Goal: Task Accomplishment & Management: Complete application form

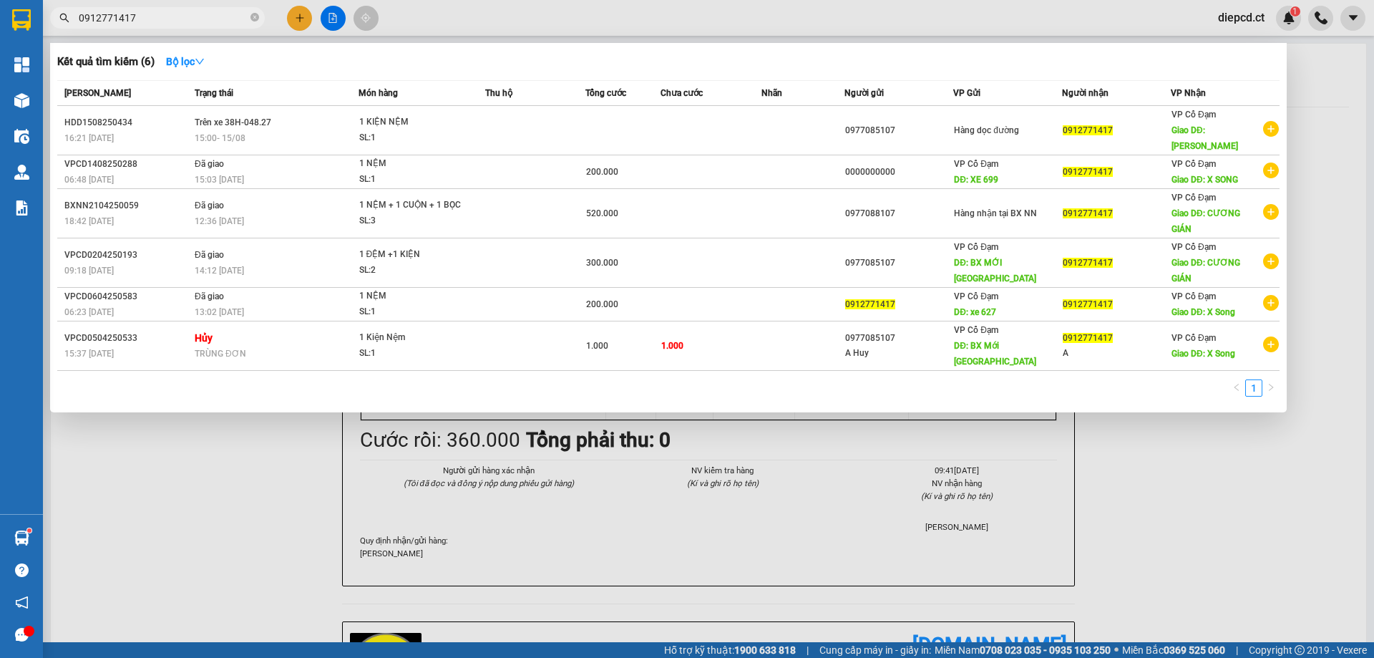
click at [303, 19] on div at bounding box center [687, 329] width 1374 height 658
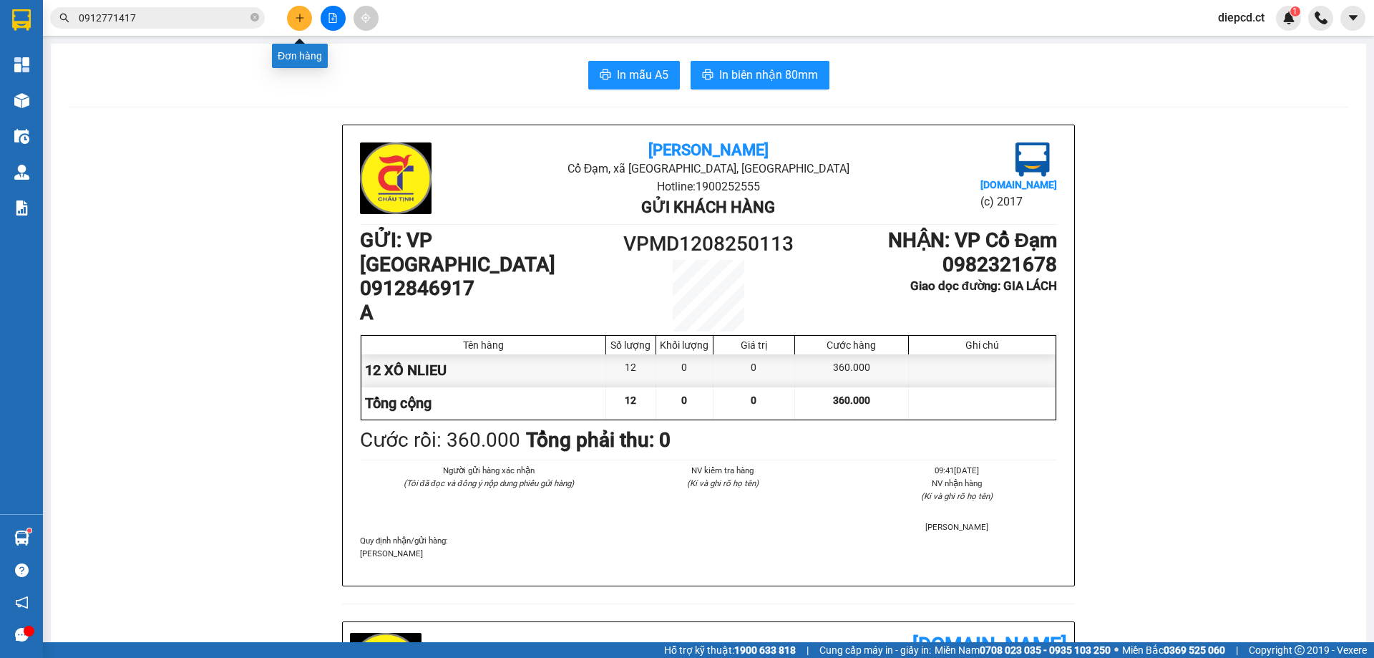
click at [300, 16] on icon "plus" at bounding box center [300, 18] width 10 height 10
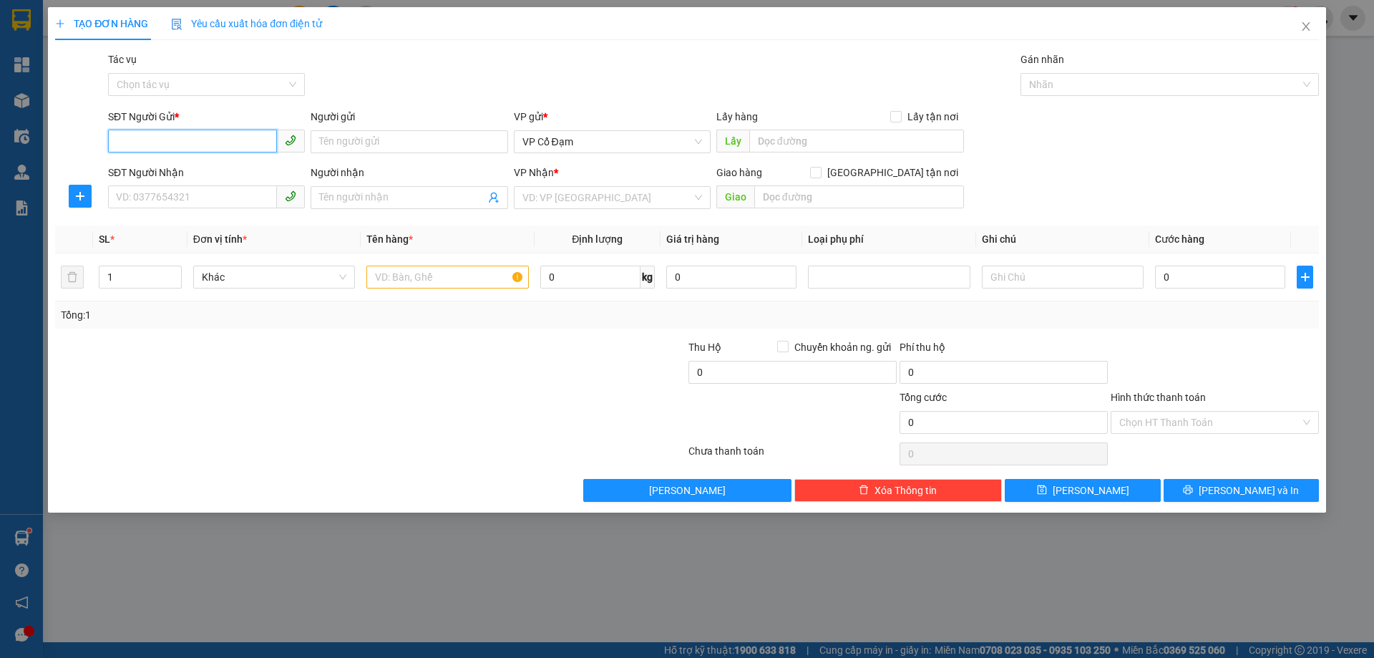
click at [184, 136] on input "SĐT Người Gửi *" at bounding box center [192, 140] width 169 height 23
type input "0357960647"
click at [218, 197] on input "SĐT Người Nhận" at bounding box center [192, 196] width 169 height 23
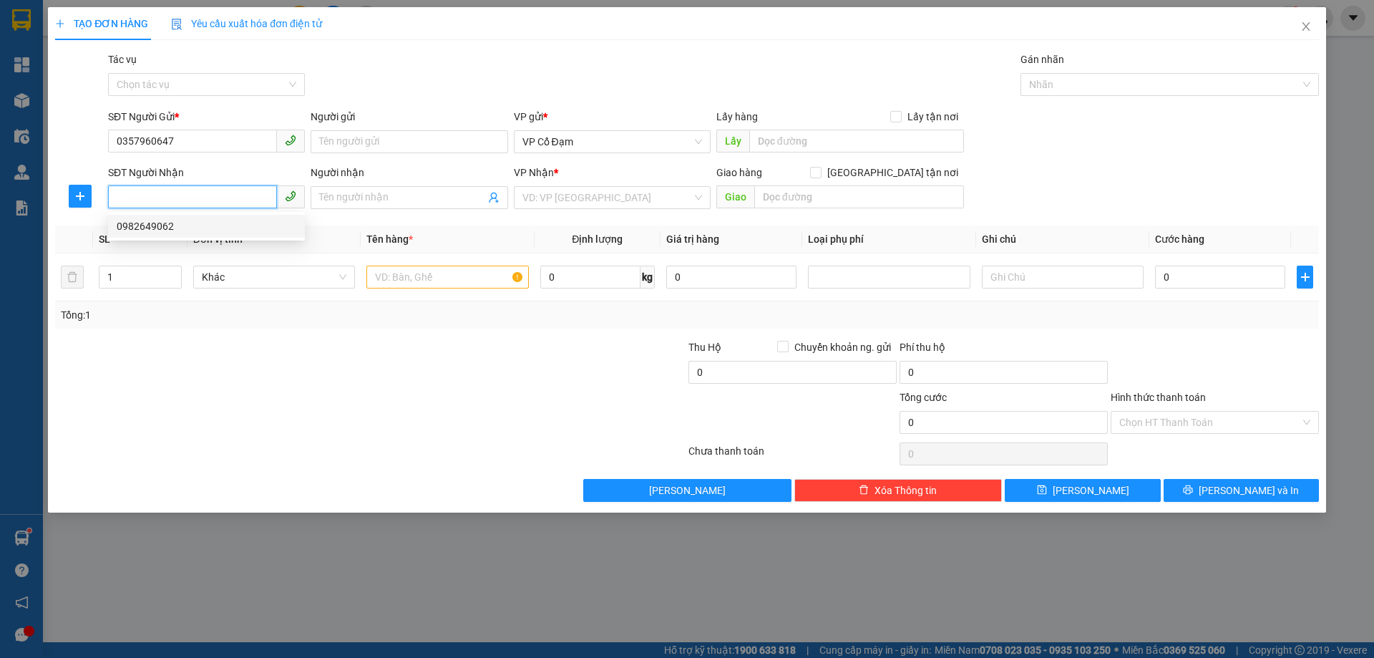
click at [193, 226] on div "0982649062" at bounding box center [207, 226] width 180 height 16
type input "0982649062"
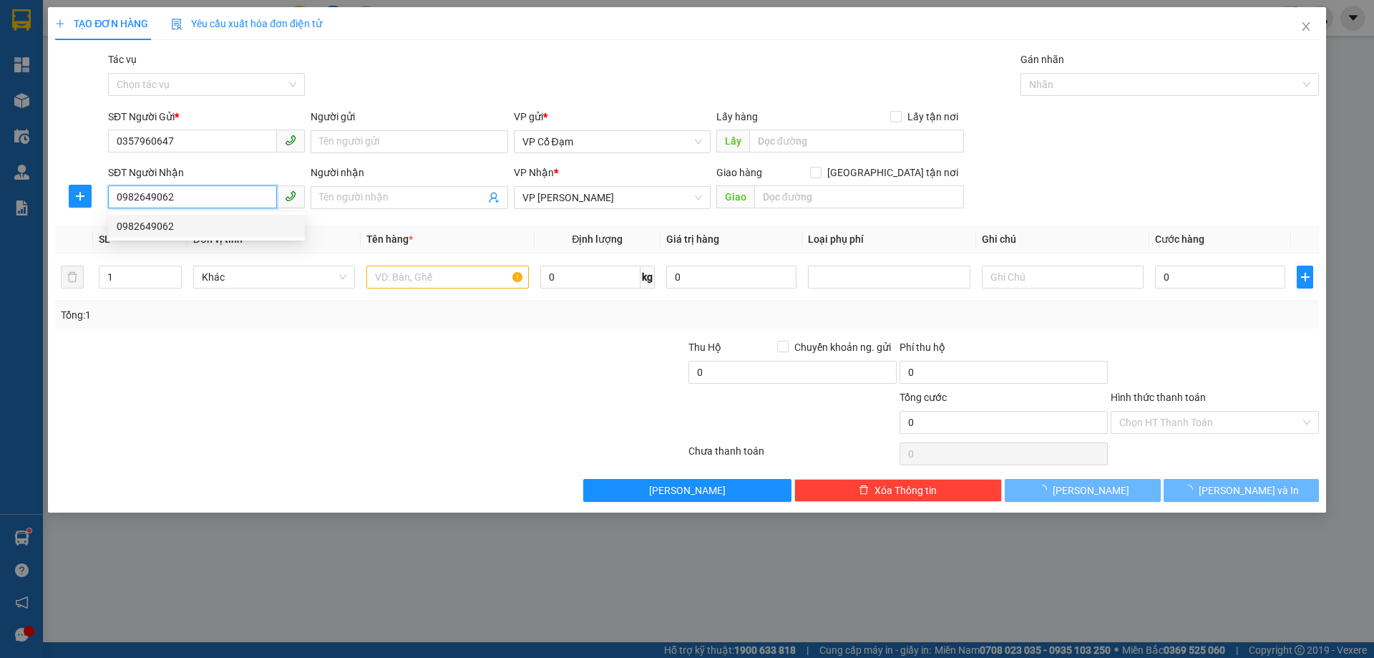
type input "50.000"
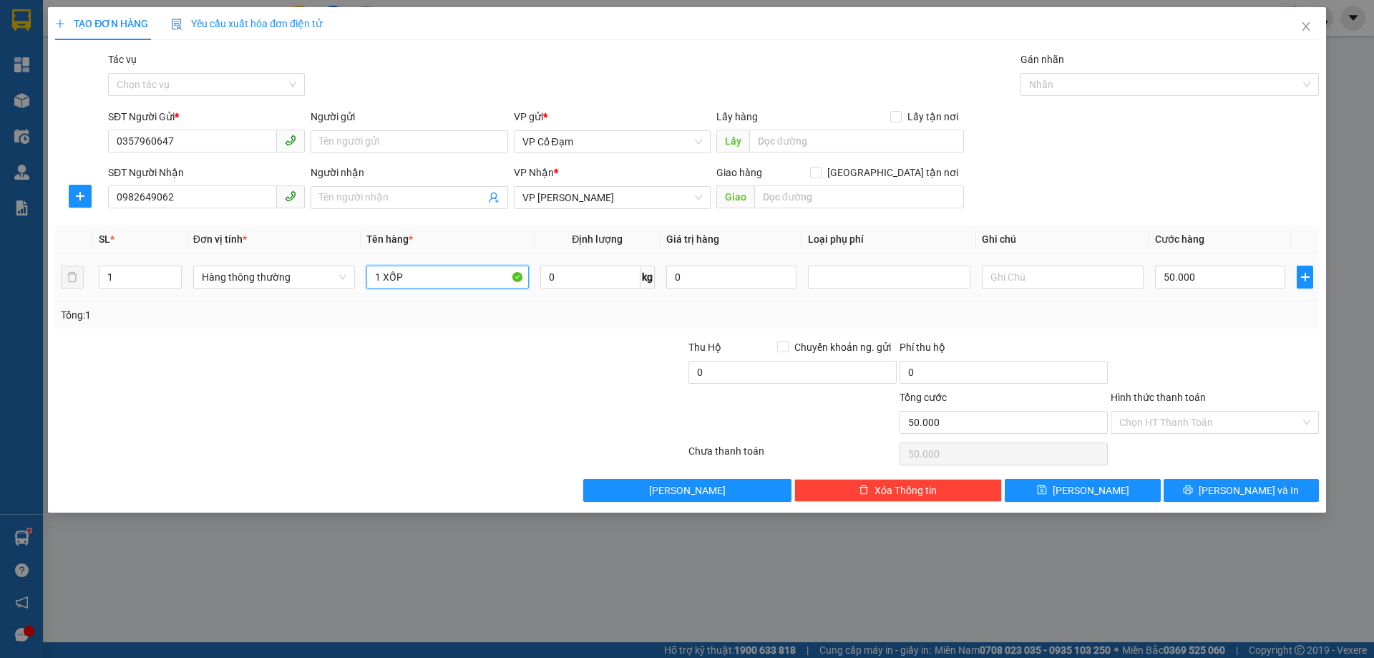
click at [423, 275] on input "1 XỐP" at bounding box center [447, 276] width 162 height 23
type input "1 GIẤY"
click at [1210, 280] on input "50.000" at bounding box center [1220, 276] width 130 height 23
type input "3"
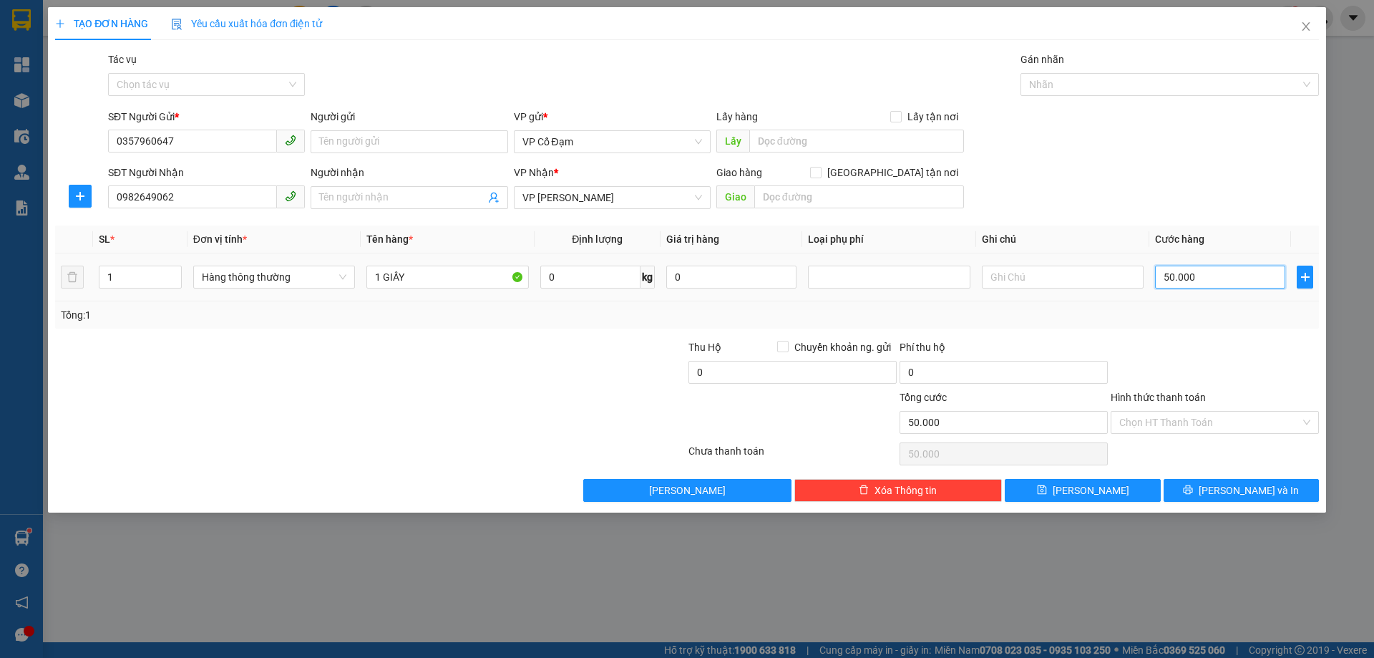
type input "3"
type input "30"
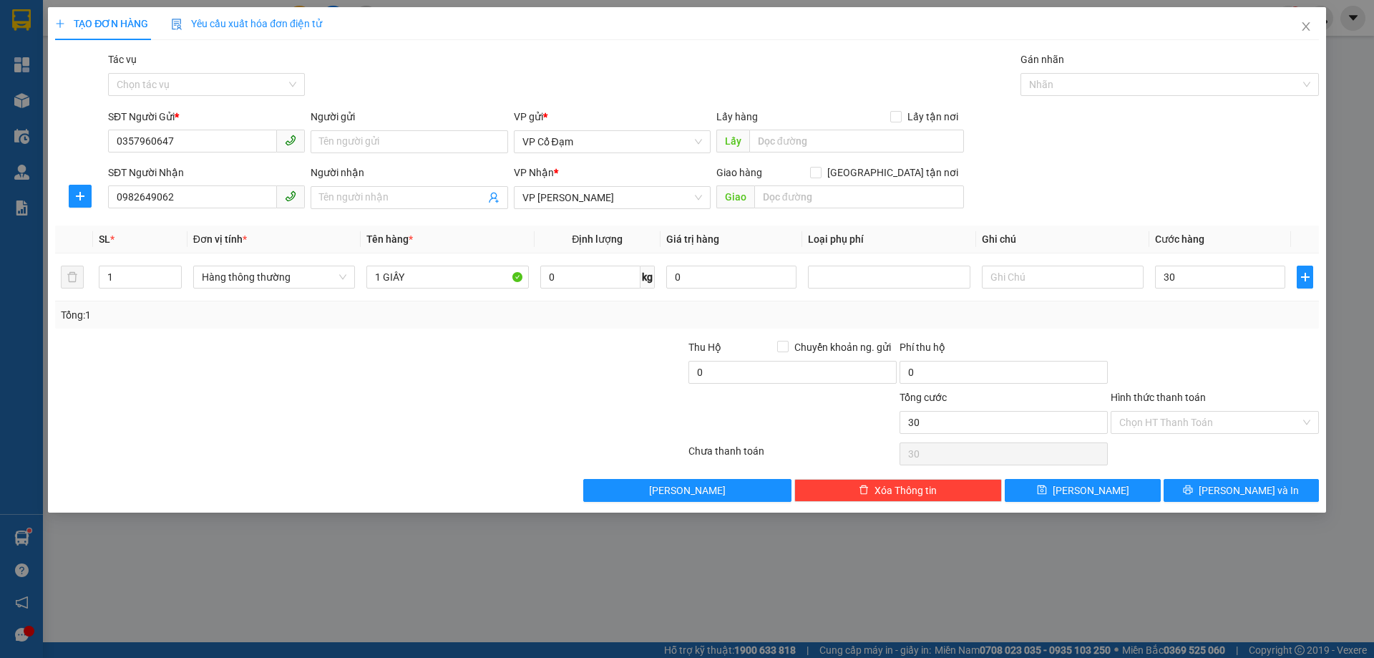
type input "30.000"
click at [1202, 331] on div "Transit Pickup Surcharge Ids Transit Deliver Surcharge Ids Transit Deliver Surc…" at bounding box center [687, 277] width 1264 height 450
click at [1173, 419] on input "Hình thức thanh toán" at bounding box center [1209, 421] width 181 height 21
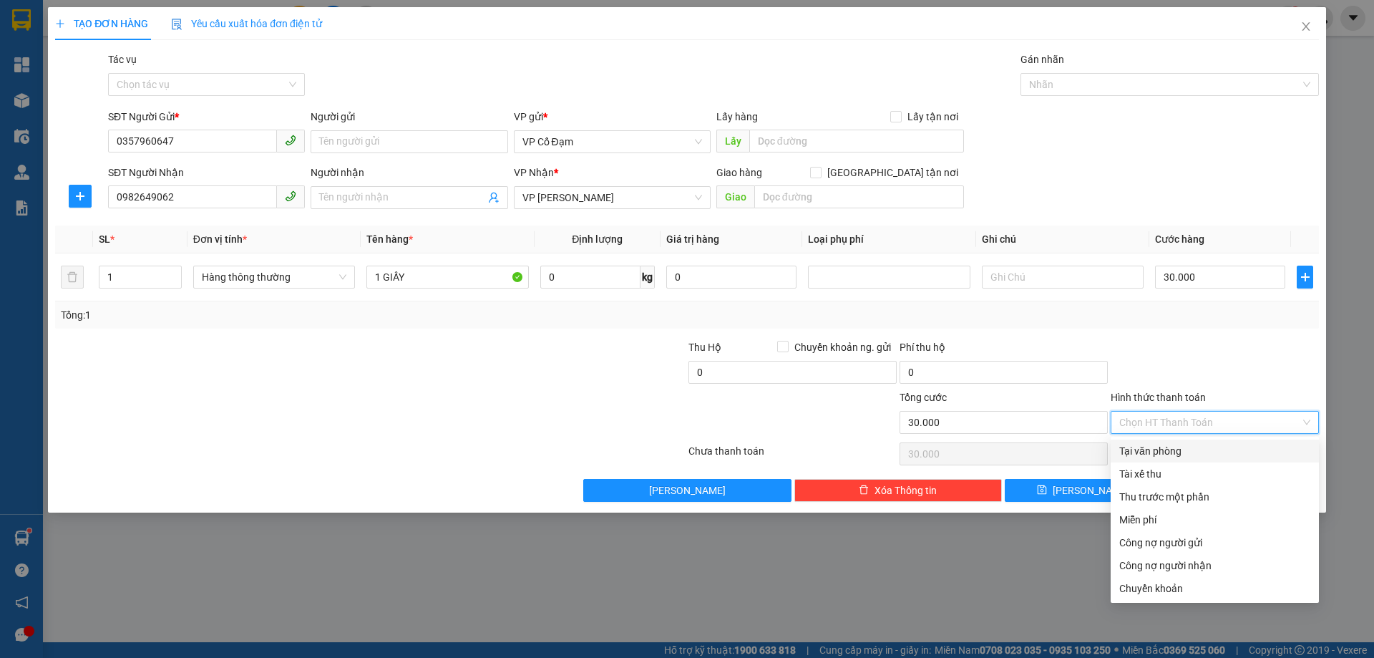
click at [1158, 446] on div "Tại văn phòng" at bounding box center [1214, 451] width 191 height 16
type input "0"
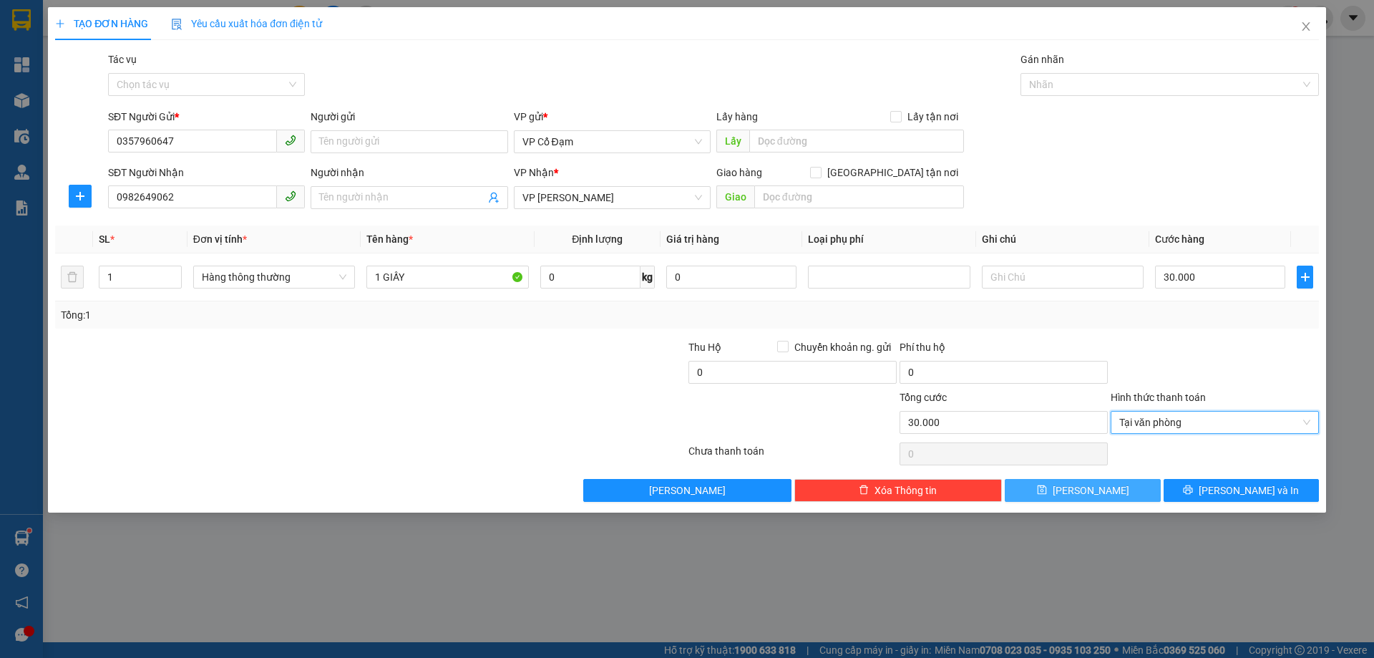
click at [1095, 487] on span "[PERSON_NAME]" at bounding box center [1090, 490] width 77 height 16
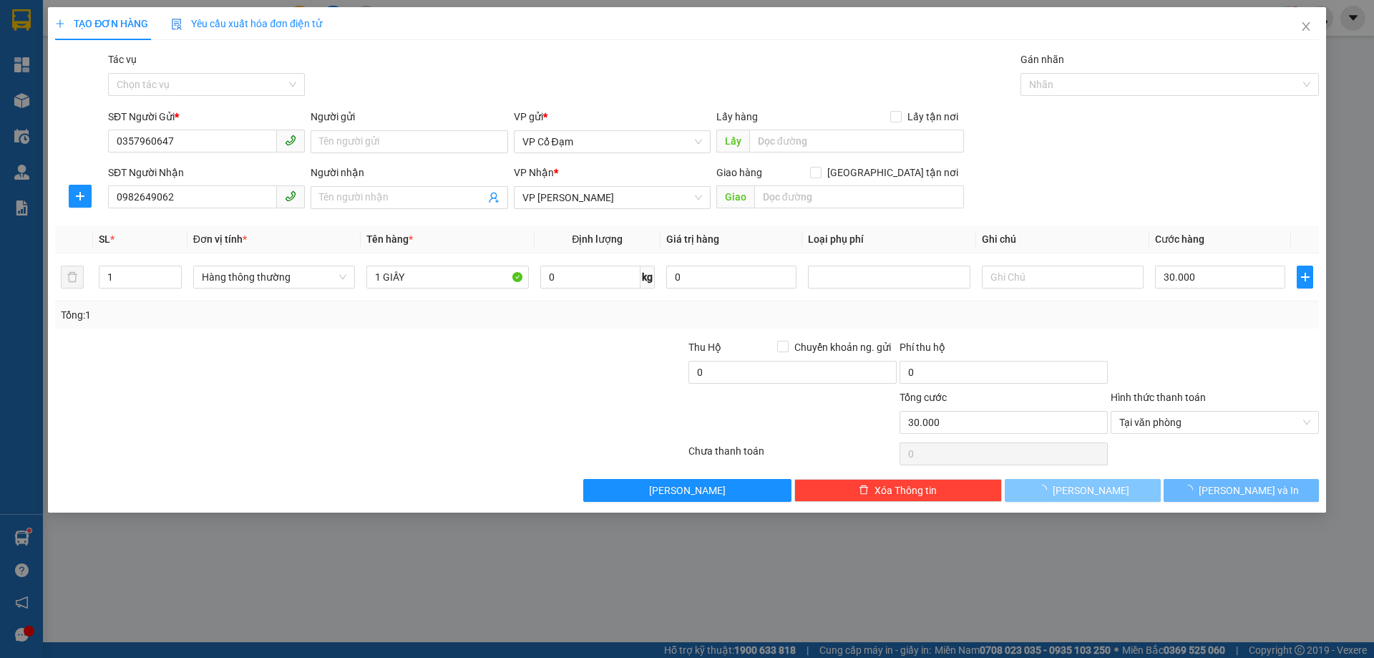
type input "0"
